Goal: Transaction & Acquisition: Purchase product/service

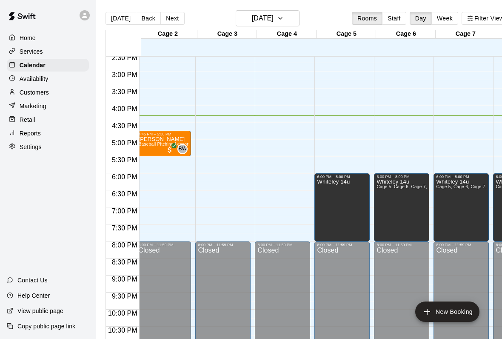
scroll to position [0, 66]
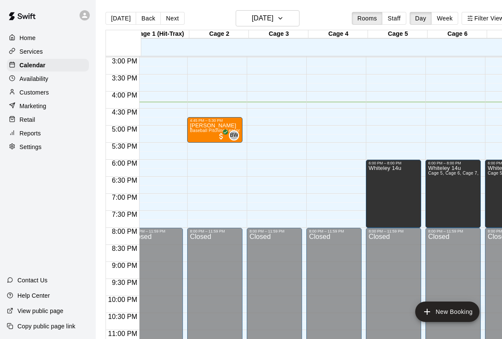
click at [396, 14] on button "Staff" at bounding box center [394, 18] width 24 height 13
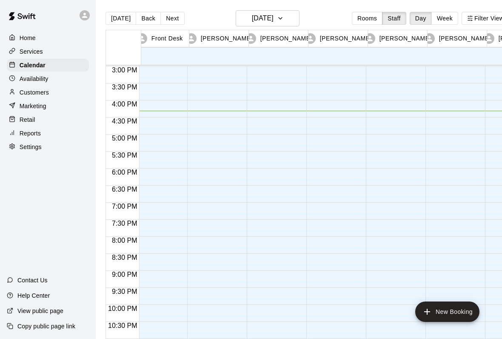
click at [446, 9] on main "[DATE] Back [DATE][DATE] Rooms Staff Day Week Filter View Front Desk 12 Tue [PE…" at bounding box center [308, 176] width 424 height 353
click at [368, 10] on main "[DATE] Back [DATE][DATE] Rooms Staff Day Week Filter View Front Desk 12 Tue [PE…" at bounding box center [308, 176] width 424 height 353
click at [375, 12] on button "Rooms" at bounding box center [367, 18] width 31 height 13
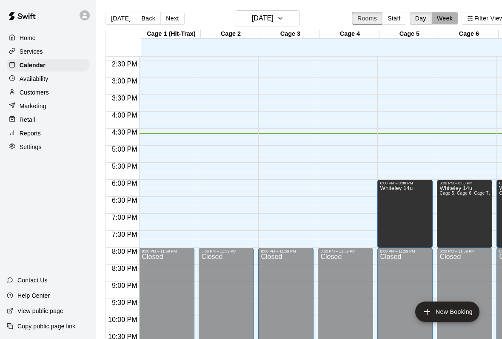
click at [442, 12] on button "Week" at bounding box center [445, 18] width 27 height 13
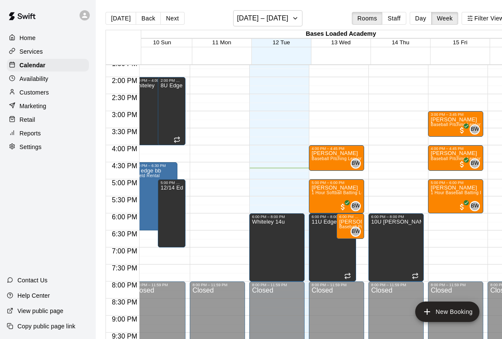
click at [27, 41] on p "Home" at bounding box center [28, 38] width 16 height 9
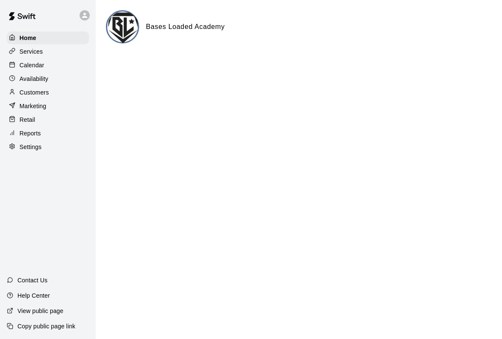
click at [35, 52] on p "Services" at bounding box center [31, 51] width 23 height 9
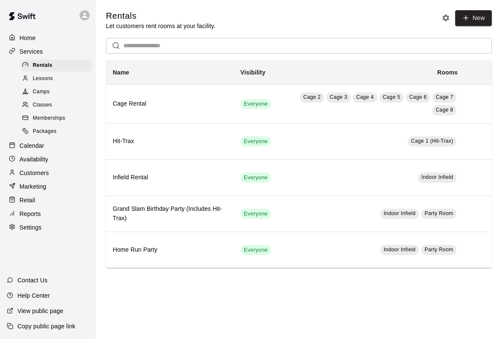
click at [7, 27] on img at bounding box center [22, 16] width 44 height 26
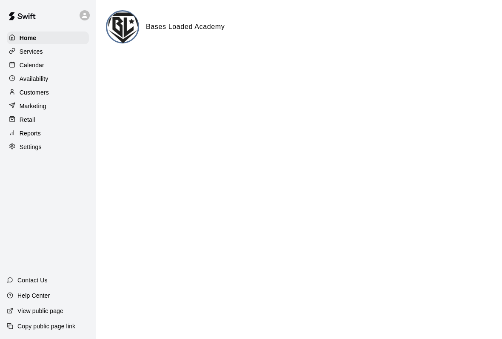
click at [35, 115] on div "Retail" at bounding box center [48, 119] width 82 height 13
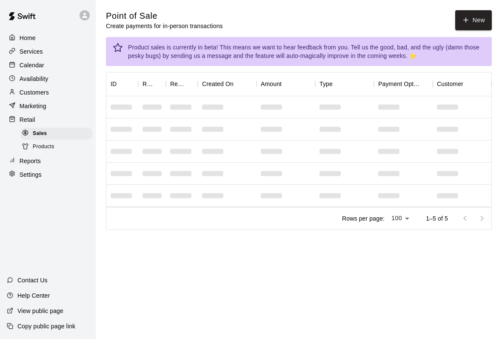
click at [470, 16] on icon "button" at bounding box center [466, 20] width 8 height 8
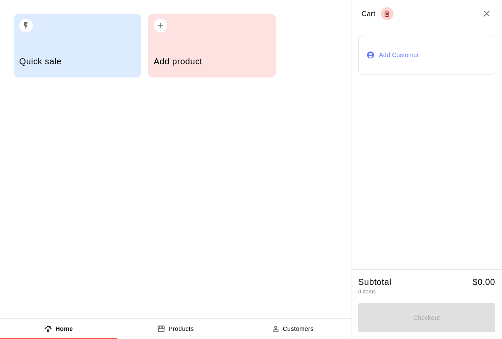
click at [205, 54] on div "Add product" at bounding box center [212, 62] width 116 height 30
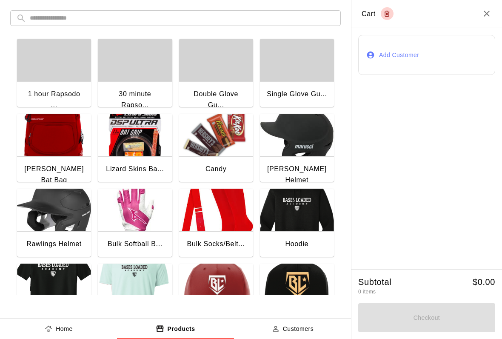
click at [219, 152] on img "button" at bounding box center [216, 135] width 74 height 43
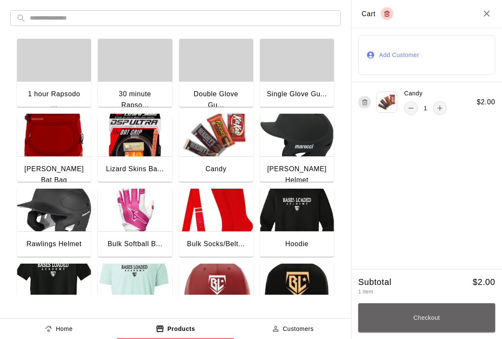
click at [447, 319] on button "Checkout" at bounding box center [426, 317] width 137 height 29
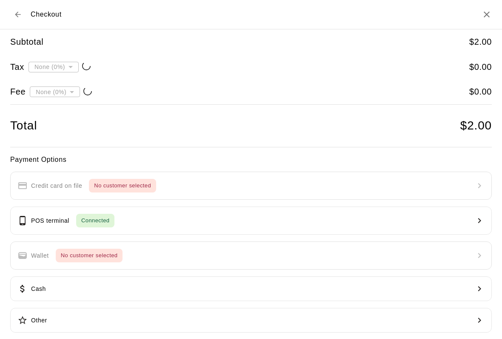
type input "**********"
click at [185, 218] on button "POS terminal Connected" at bounding box center [251, 220] width 482 height 28
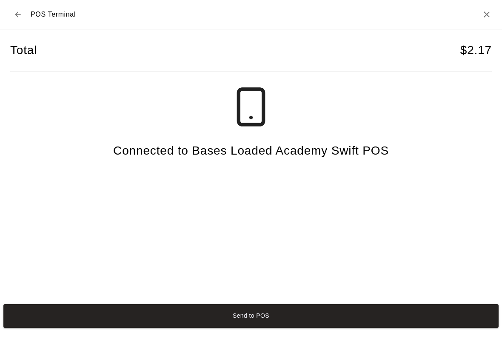
click at [361, 327] on button "Send to POS" at bounding box center [251, 316] width 496 height 24
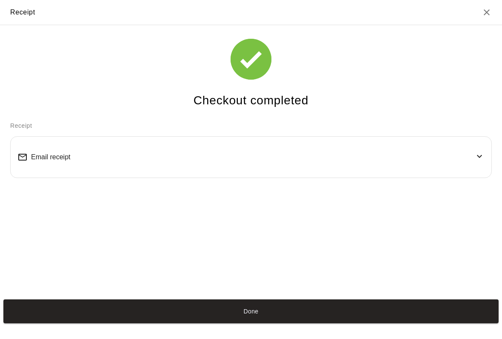
click at [393, 316] on button "Done" at bounding box center [251, 311] width 496 height 24
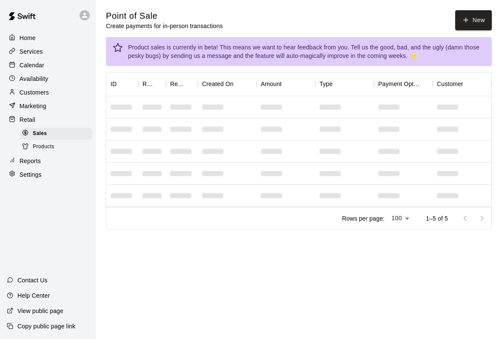
click at [43, 52] on div "Services" at bounding box center [48, 51] width 82 height 13
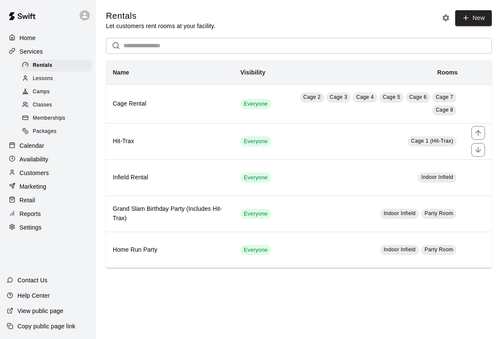
click at [47, 34] on div "Home" at bounding box center [48, 38] width 82 height 13
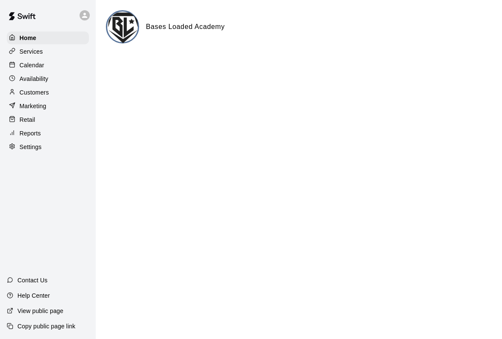
click at [42, 123] on div "Retail" at bounding box center [48, 119] width 82 height 13
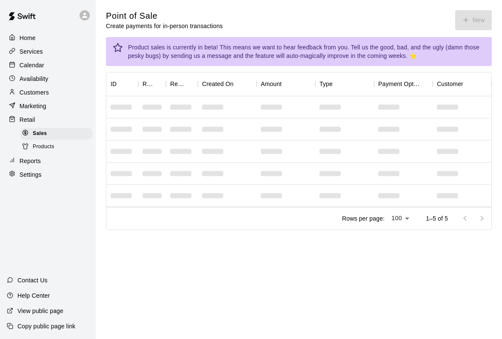
click at [54, 150] on span "Products" at bounding box center [44, 147] width 22 height 9
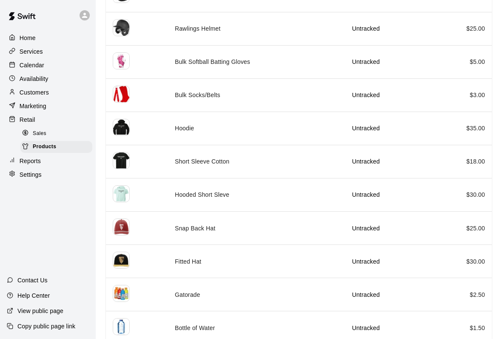
scroll to position [371, 0]
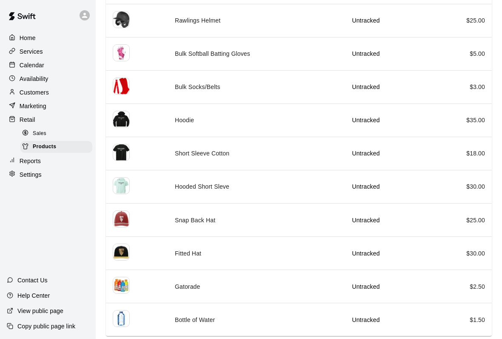
click at [33, 40] on p "Home" at bounding box center [28, 38] width 16 height 9
